Goal: Entertainment & Leisure: Browse casually

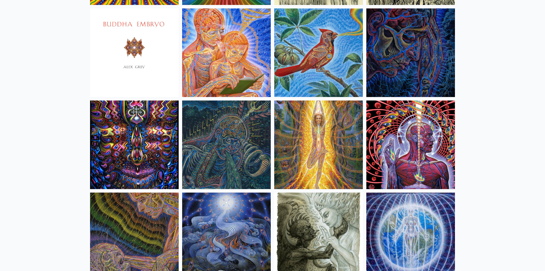
scroll to position [3643, 0]
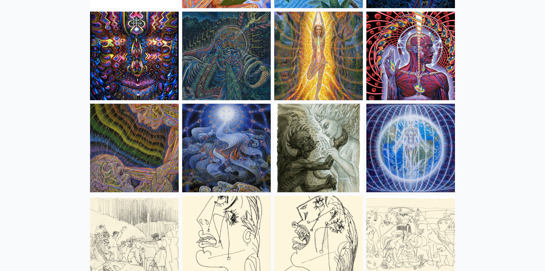
click at [226, 137] on img at bounding box center [226, 148] width 89 height 89
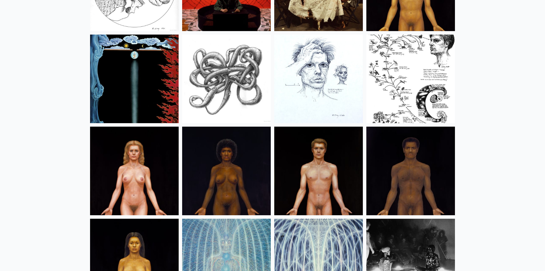
scroll to position [6931, 0]
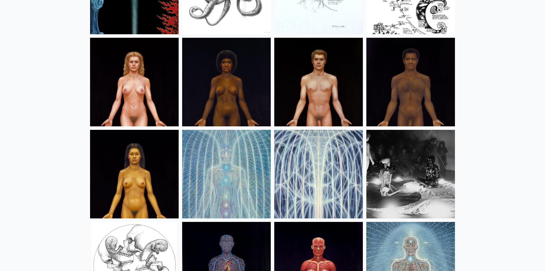
click at [307, 88] on img at bounding box center [318, 82] width 89 height 89
click at [425, 84] on img at bounding box center [410, 82] width 89 height 89
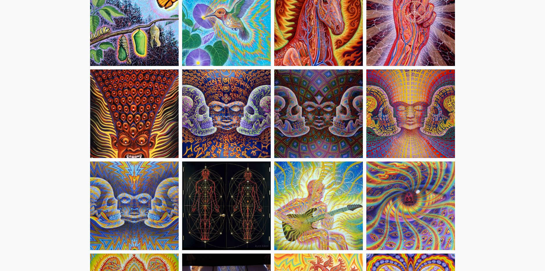
scroll to position [2897, 0]
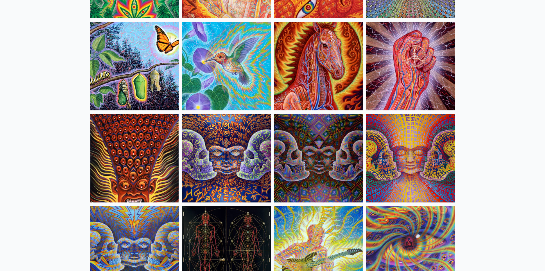
click at [217, 153] on img at bounding box center [226, 158] width 89 height 89
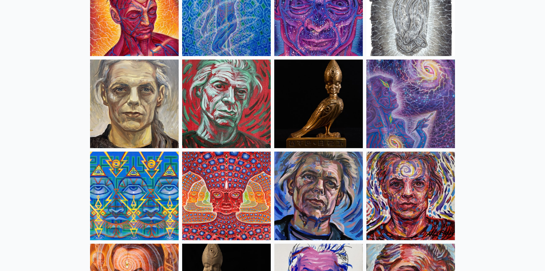
scroll to position [1119, 0]
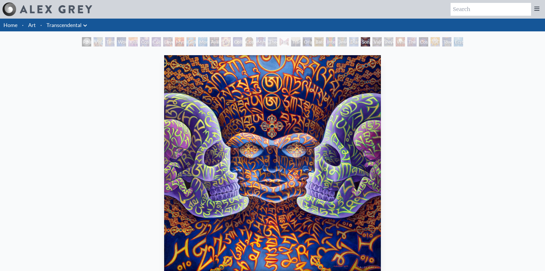
scroll to position [89, 0]
click at [83, 25] on icon at bounding box center [85, 25] width 7 height 7
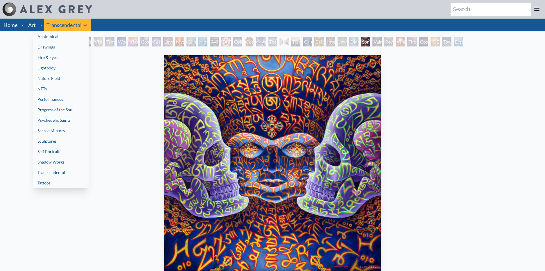
click at [125, 110] on div at bounding box center [272, 135] width 545 height 271
